Goal: Communication & Community: Answer question/provide support

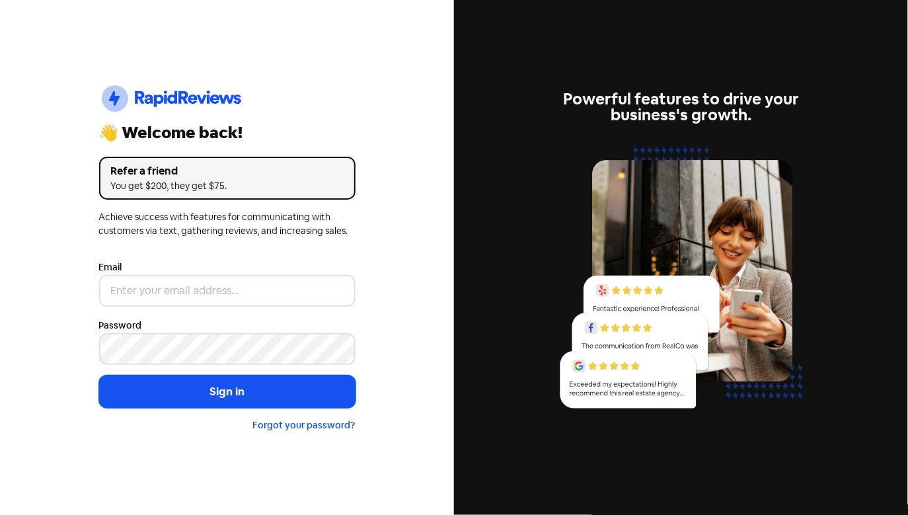
click at [290, 259] on div "Email" at bounding box center [227, 283] width 256 height 48
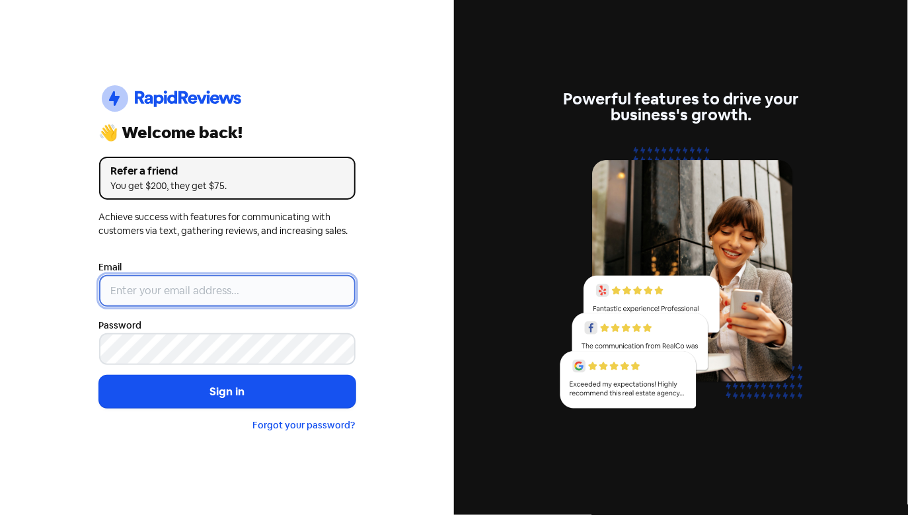
click at [276, 281] on input "email" at bounding box center [227, 291] width 256 height 32
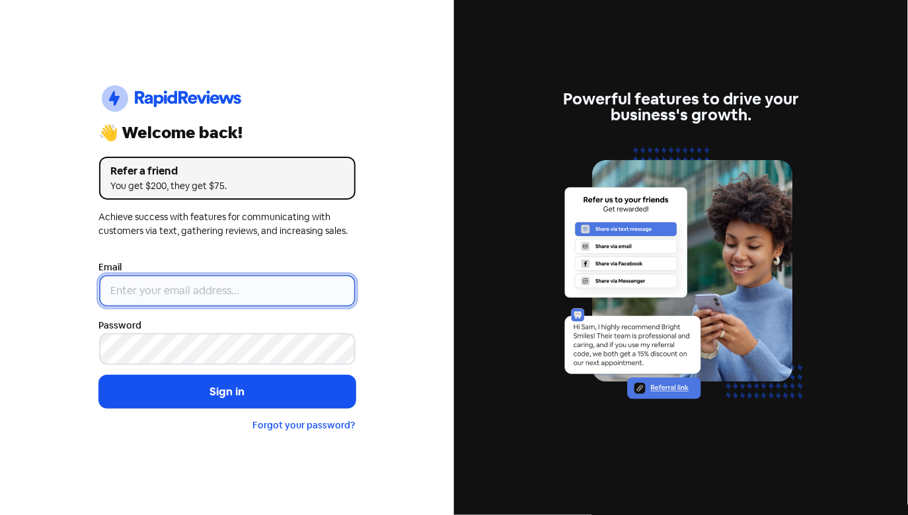
type input "[EMAIL_ADDRESS][DOMAIN_NAME]"
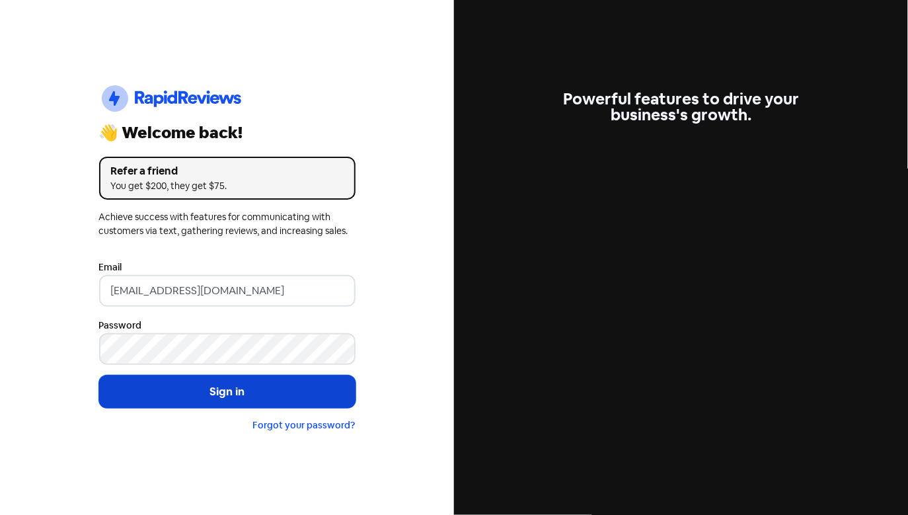
click at [208, 383] on button "Sign in" at bounding box center [227, 391] width 256 height 33
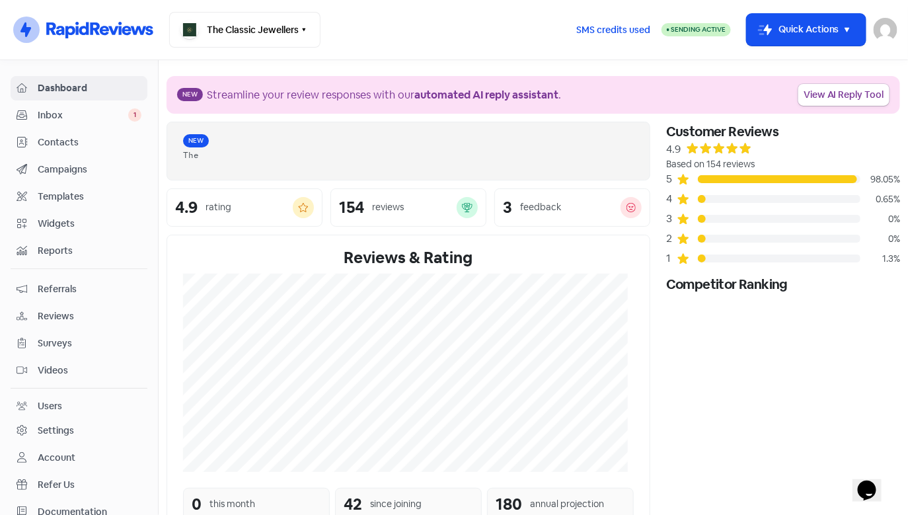
click at [100, 117] on span "Inbox" at bounding box center [83, 115] width 91 height 14
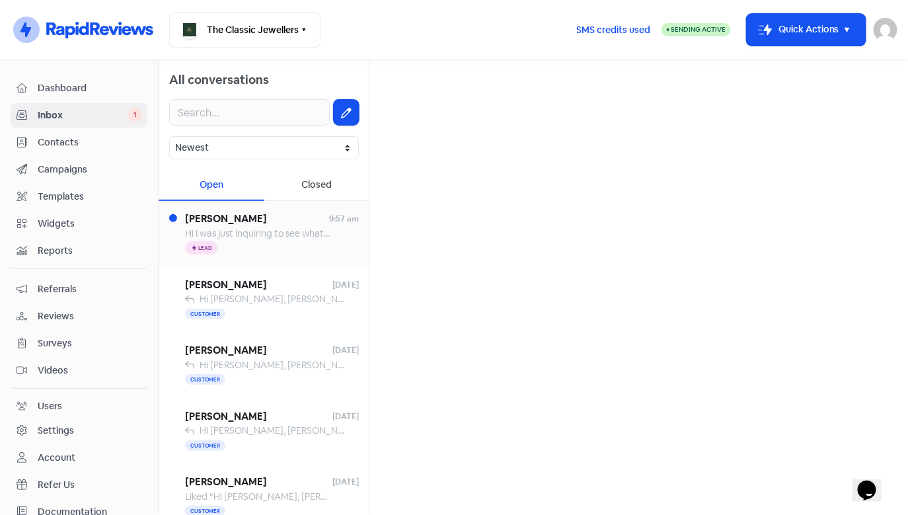
click at [280, 237] on span "Hi I was just inquiring to see what sort of payment options there are. Am I abl…" at bounding box center [522, 233] width 675 height 12
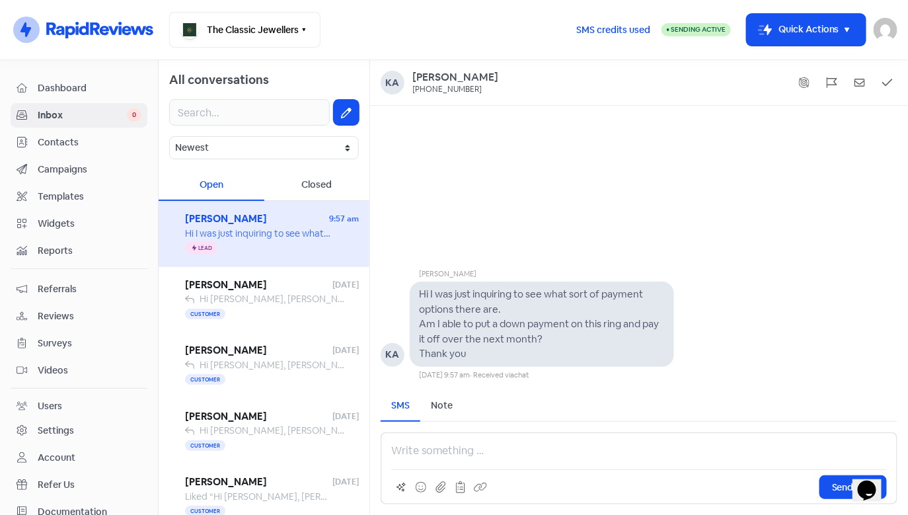
drag, startPoint x: 468, startPoint y: 270, endPoint x: 406, endPoint y: 266, distance: 61.6
click at [406, 266] on div "[PERSON_NAME] KA Hi I was just inquiring to see what sort of payment options th…" at bounding box center [639, 313] width 538 height 133
copy div "[PERSON_NAME]"
click at [597, 226] on div "[PERSON_NAME] KA Hi I was just inquiring to see what sort of payment options th…" at bounding box center [639, 243] width 538 height 274
drag, startPoint x: 464, startPoint y: 450, endPoint x: 463, endPoint y: 443, distance: 6.7
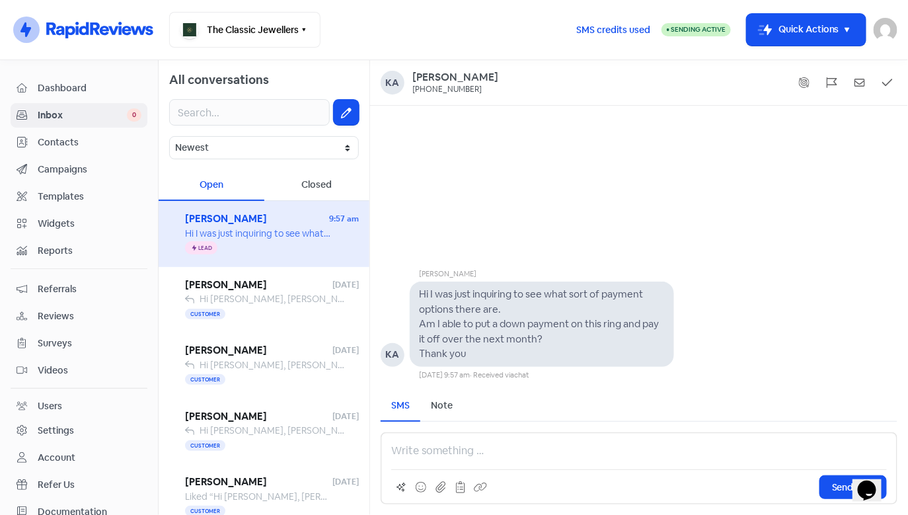
click at [464, 449] on p at bounding box center [639, 451] width 496 height 16
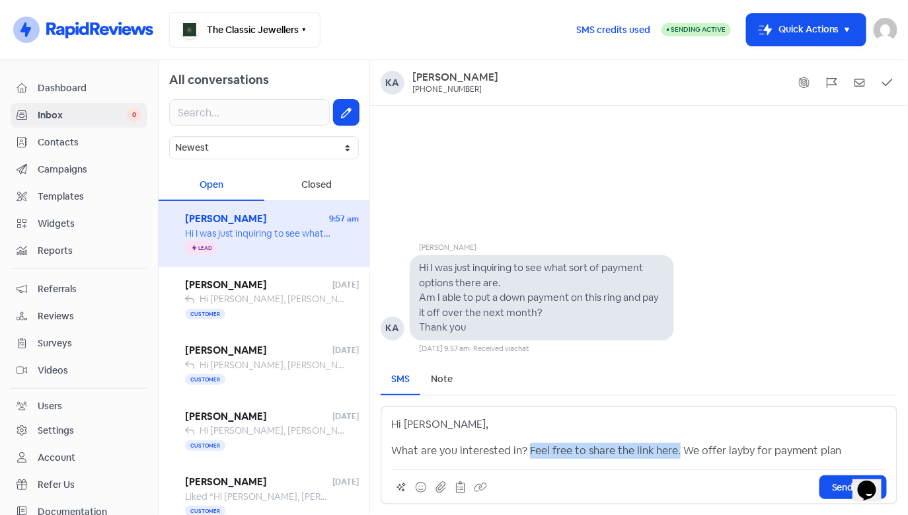
drag, startPoint x: 674, startPoint y: 454, endPoint x: 525, endPoint y: 453, distance: 148.7
click at [525, 453] on p "What are you interested in? Feel free to share the link here. We offer layby fo…" at bounding box center [639, 451] width 496 height 16
click at [715, 450] on p "What are you interested in? We offer layby for payment plan" at bounding box center [639, 451] width 496 height 16
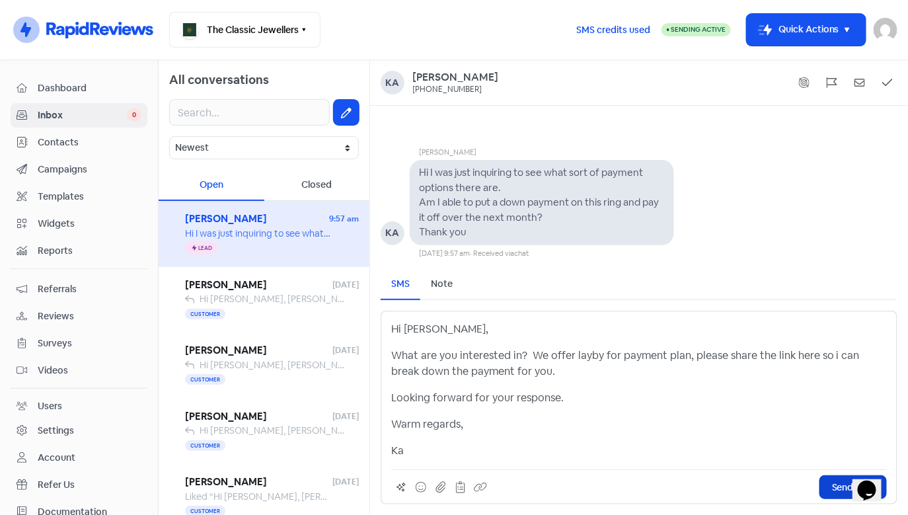
click at [830, 488] on button "Send SMS" at bounding box center [852, 487] width 67 height 24
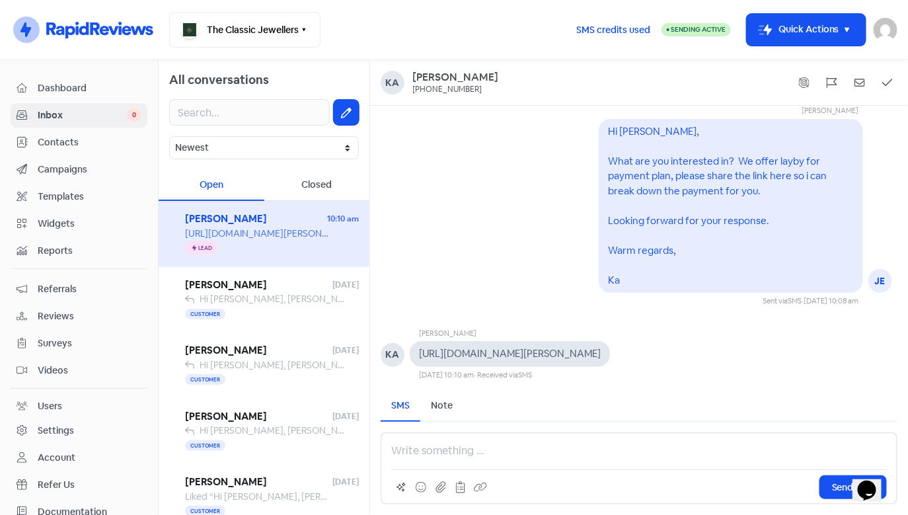
click at [547, 453] on p at bounding box center [639, 451] width 496 height 16
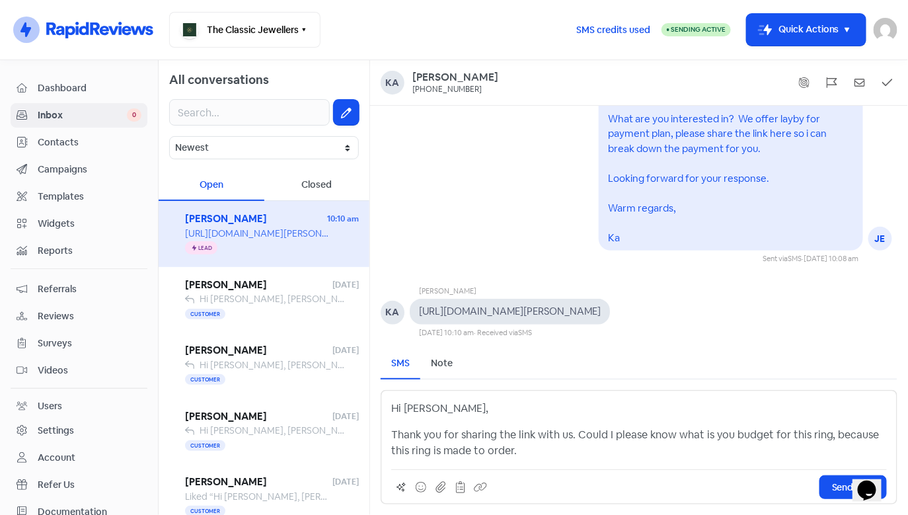
click at [569, 440] on p "Thank you for sharing the link with us. Could I please know what is you budget …" at bounding box center [639, 443] width 496 height 32
click at [812, 435] on p "Thank you for sharing the link with us so we can select the spec of diamond whe…" at bounding box center [639, 443] width 496 height 32
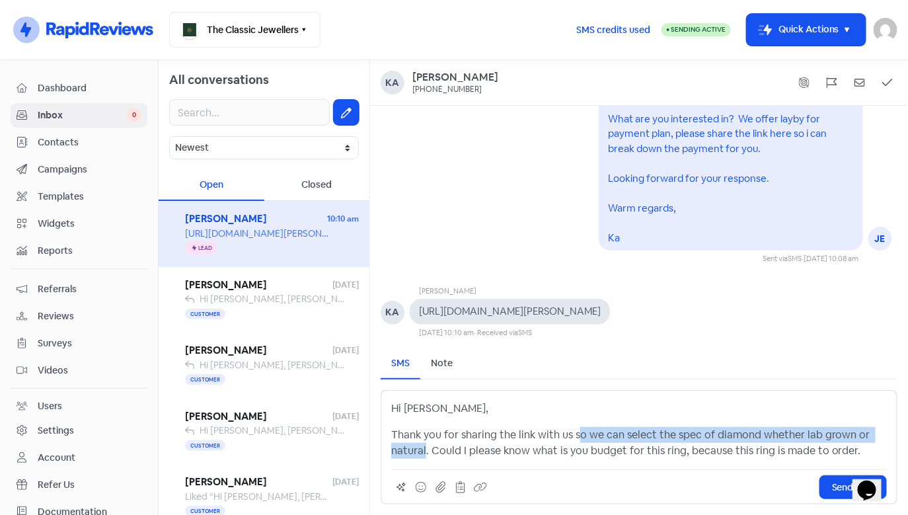
drag, startPoint x: 577, startPoint y: 436, endPoint x: 424, endPoint y: 449, distance: 153.2
click at [424, 449] on p "Thank you for sharing the link with us so we can select the spec of diamond whe…" at bounding box center [639, 443] width 496 height 32
copy p "o we can select the spec of diamond whether lab grown or natural"
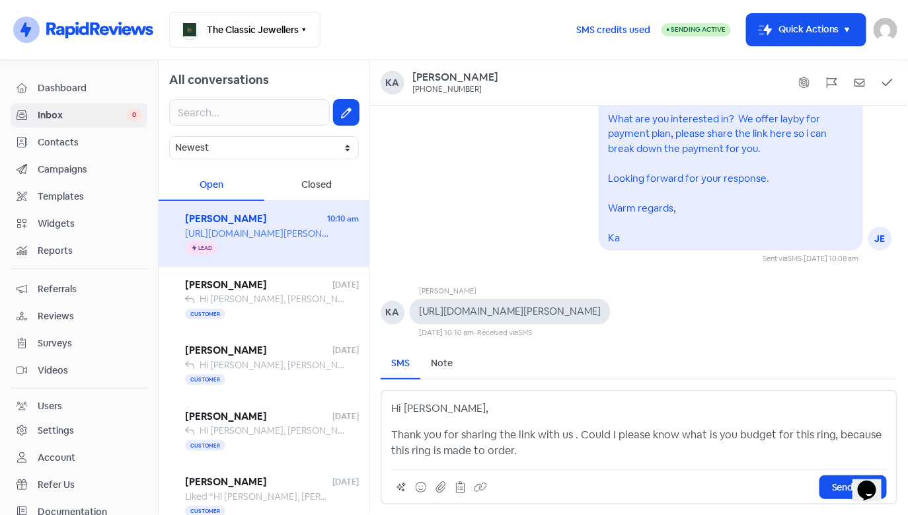
click at [825, 435] on p "Thank you for sharing the link with us . Could I please know what is you budget…" at bounding box center [639, 443] width 496 height 32
click at [834, 436] on p "Thank you for sharing the link with us . Could I please know what is you budget…" at bounding box center [639, 443] width 496 height 32
click at [853, 452] on p "Thank you for sharing the link with us . Could I please know what is you budget…" at bounding box center [639, 443] width 496 height 32
click at [708, 444] on p "Thank you for sharing the link with us . Could I please know what is you budget…" at bounding box center [639, 443] width 496 height 32
click at [567, 451] on p "Thank you for sharing the link with us . Could I please know what is you budget…" at bounding box center [639, 443] width 496 height 32
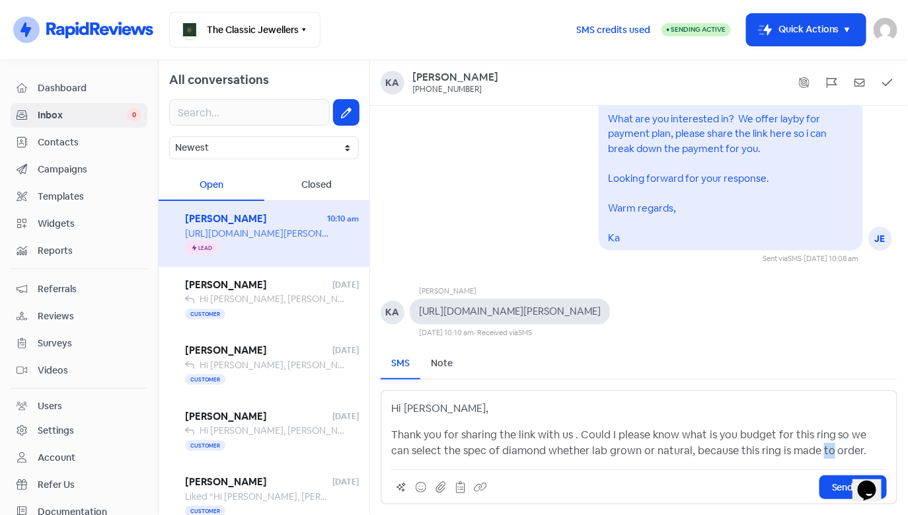
drag, startPoint x: 804, startPoint y: 451, endPoint x: 793, endPoint y: 451, distance: 11.2
click at [793, 451] on p "Thank you for sharing the link with us . Could I please know what is you budget…" at bounding box center [639, 443] width 496 height 32
click at [830, 453] on p "Thank you for sharing the link with us . Could I please know what is you budget…" at bounding box center [639, 443] width 496 height 32
click at [834, 451] on p "Thank you for sharing the link with us . Could I please know what is you budget…" at bounding box center [639, 443] width 496 height 32
click at [832, 449] on p "Thank you for sharing the link with us . Could I please know what is you budget…" at bounding box center [639, 443] width 496 height 32
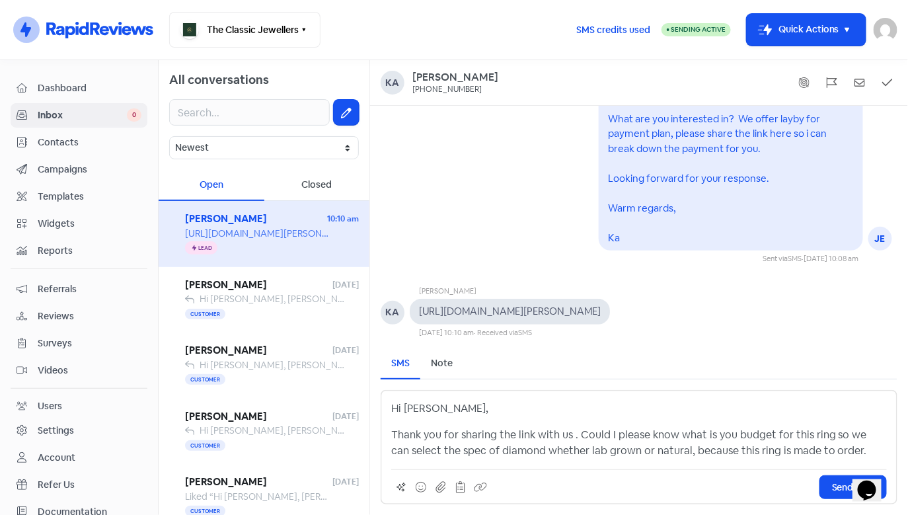
click at [852, 456] on p "Thank you for sharing the link with us . Could I please know what is you budget…" at bounding box center [639, 443] width 496 height 32
click at [835, 451] on p "Thank you for sharing the link with us . Could I please know what is you budget…" at bounding box center [639, 443] width 496 height 32
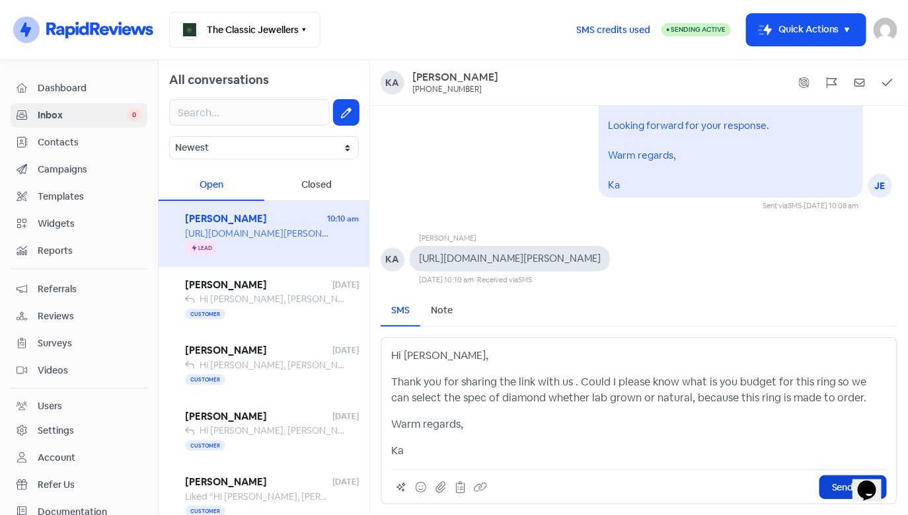
click at [837, 482] on span "Send SMS" at bounding box center [853, 487] width 42 height 14
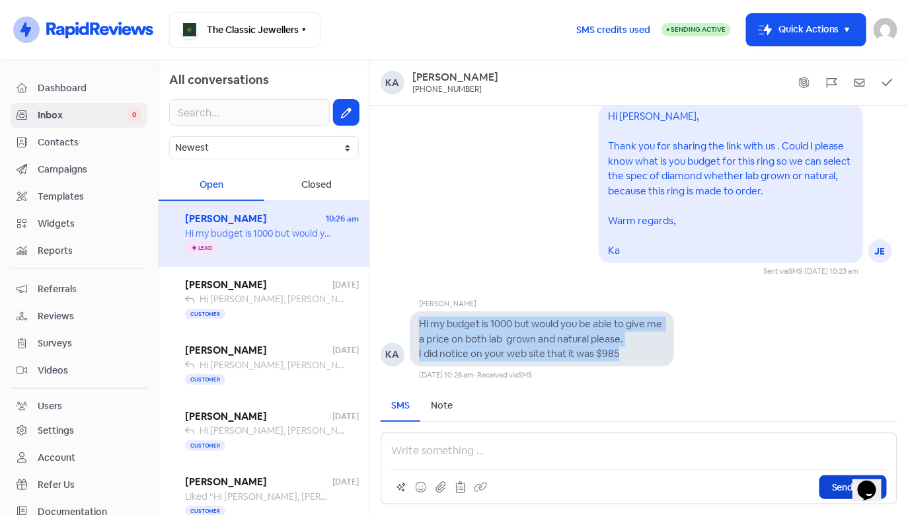
drag, startPoint x: 624, startPoint y: 355, endPoint x: 419, endPoint y: 326, distance: 207.0
click at [419, 326] on div "Hi my budget is 1000 but would you be able to give me a price on both lab grown…" at bounding box center [542, 338] width 246 height 45
copy pre "Hi my budget is 1000 but would you be able to give me a price on both lab grown…"
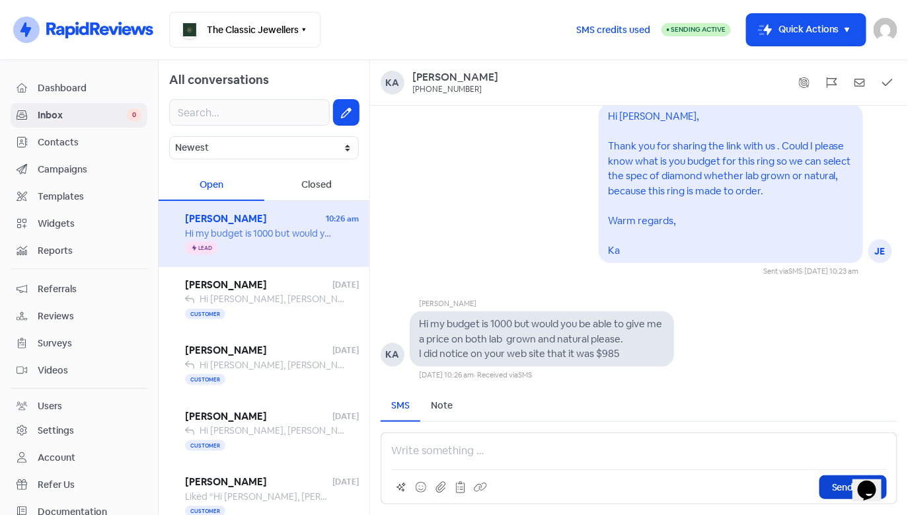
click at [411, 447] on p at bounding box center [639, 451] width 496 height 16
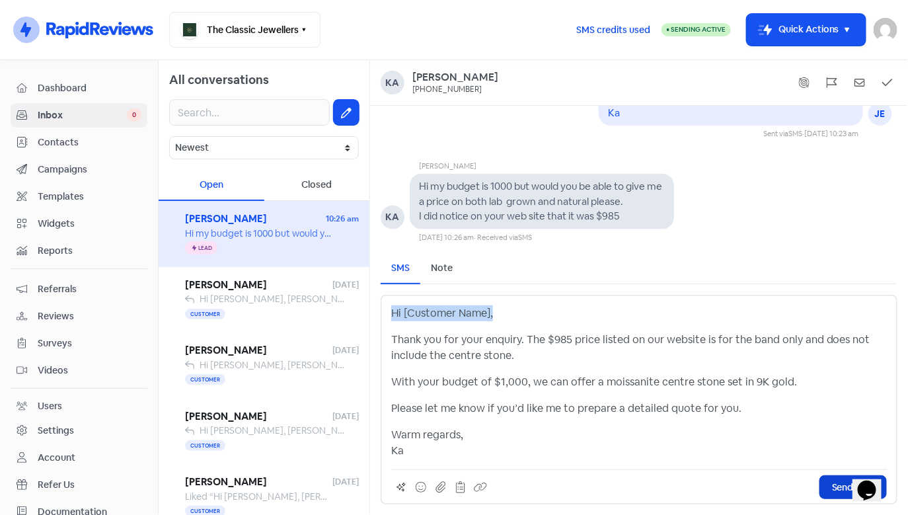
drag, startPoint x: 492, startPoint y: 318, endPoint x: 394, endPoint y: 319, distance: 97.8
click at [387, 318] on div "Hi [Customer Name], Thank you for your enquiry. The $985 price listed on our we…" at bounding box center [639, 399] width 517 height 209
click at [480, 338] on p "Thank you for your enquiry. The $985 price listed on our website is for the ban…" at bounding box center [639, 348] width 496 height 32
drag, startPoint x: 523, startPoint y: 342, endPoint x: 394, endPoint y: 317, distance: 131.1
click at [394, 317] on div "Hi [Customer Name], Thank you for your enquiry. The $985 price listed on our we…" at bounding box center [639, 381] width 496 height 153
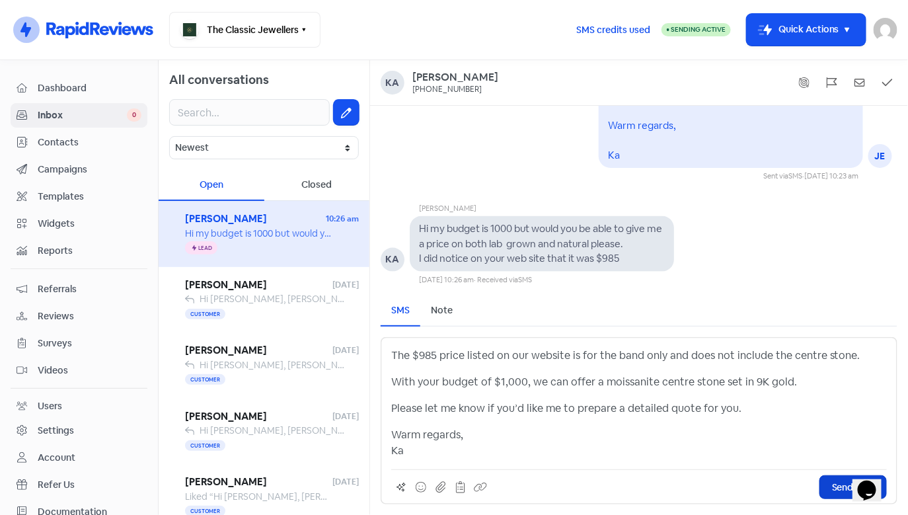
click at [395, 358] on p "The $985 price listed on our website is for the band only and does not include …" at bounding box center [639, 356] width 496 height 16
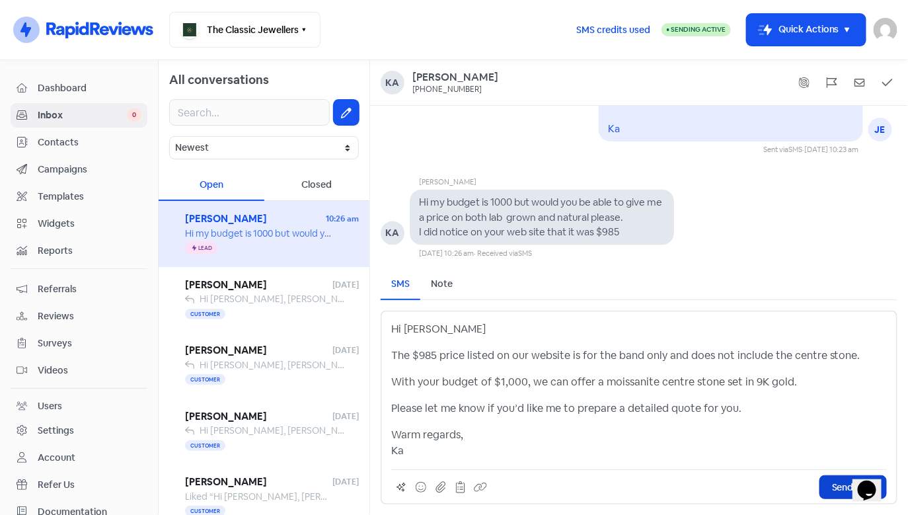
click at [453, 330] on p "Hi [PERSON_NAME]" at bounding box center [639, 329] width 496 height 16
click at [834, 488] on span "Send SMS" at bounding box center [853, 487] width 42 height 14
